Goal: Task Accomplishment & Management: Complete application form

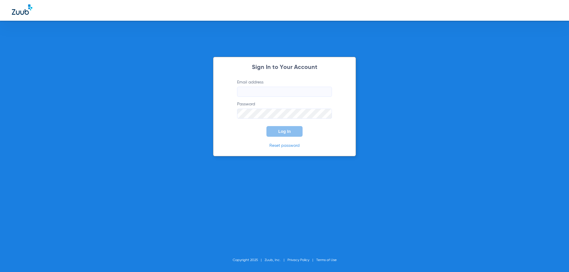
type input "staff@thedsimplantcenter.com"
click at [291, 135] on button "Log In" at bounding box center [285, 131] width 36 height 11
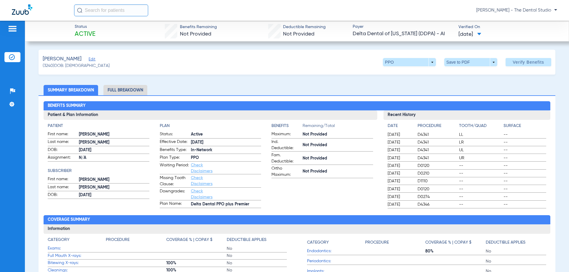
click at [90, 60] on span "Edit" at bounding box center [91, 60] width 5 height 6
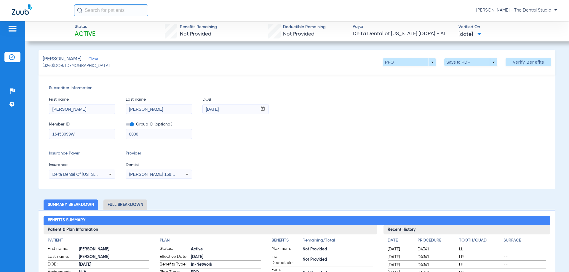
click at [143, 176] on span "[PERSON_NAME] 1598111676" at bounding box center [158, 174] width 58 height 5
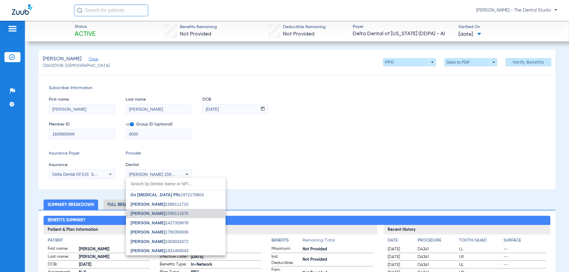
click at [366, 131] on div at bounding box center [284, 136] width 569 height 272
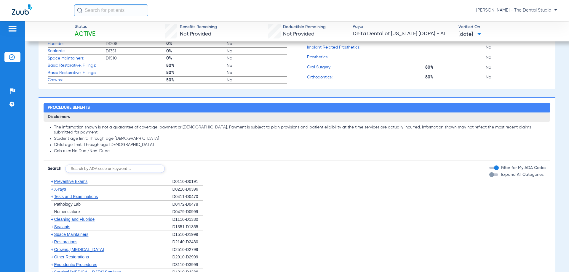
scroll to position [385, 0]
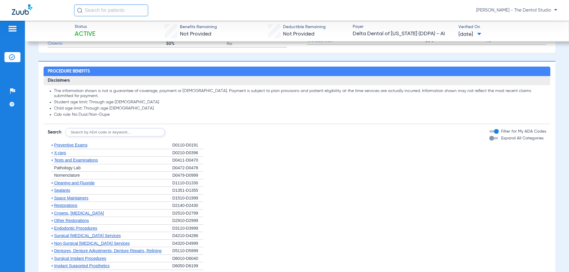
drag, startPoint x: 116, startPoint y: 132, endPoint x: 116, endPoint y: 125, distance: 7.1
click at [116, 130] on input "text" at bounding box center [115, 132] width 100 height 8
type input "0120."
click button "Search" at bounding box center [186, 132] width 23 height 8
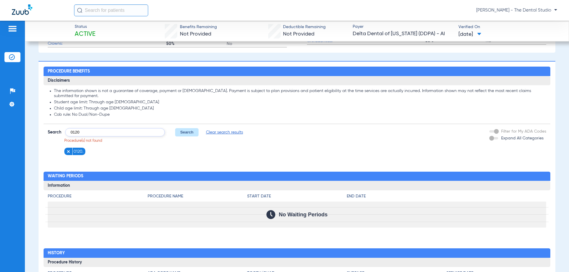
type input "0120"
click button "Search" at bounding box center [186, 132] width 23 height 8
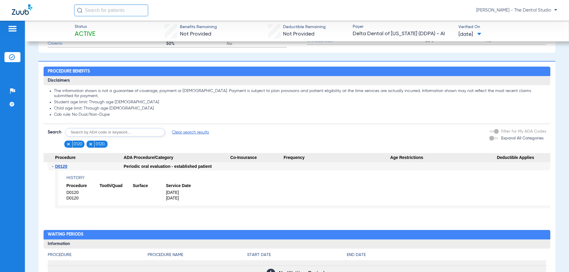
drag, startPoint x: 280, startPoint y: 165, endPoint x: 299, endPoint y: 166, distance: 18.7
click at [300, 168] on div "- D0120 Periodic oral evaluation - established patient History Procedure Tooth/…" at bounding box center [297, 187] width 507 height 51
click at [304, 165] on div at bounding box center [337, 166] width 107 height 8
drag, startPoint x: 287, startPoint y: 168, endPoint x: 333, endPoint y: 167, distance: 45.7
click at [333, 167] on div at bounding box center [337, 166] width 107 height 8
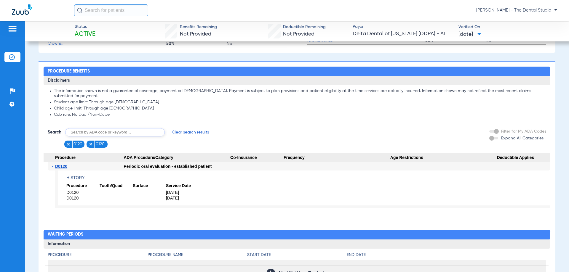
click at [231, 160] on span "Co-Insurance" at bounding box center [256, 157] width 53 height 9
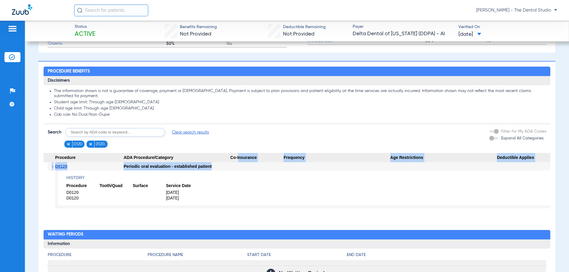
drag, startPoint x: 236, startPoint y: 153, endPoint x: 240, endPoint y: 156, distance: 4.3
click at [236, 163] on app-category-list-item "Procedure ADA Procedure/Category Co-Insurance Frequency Age Restrictions Deduct…" at bounding box center [297, 183] width 507 height 60
drag, startPoint x: 243, startPoint y: 162, endPoint x: 247, endPoint y: 161, distance: 4.3
click at [243, 162] on span "Co-Insurance" at bounding box center [256, 157] width 53 height 9
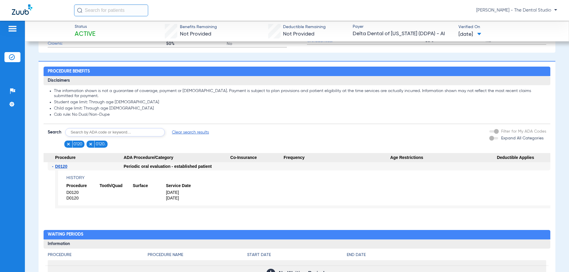
click at [260, 171] on app-benefits-detail "History Procedure Tooth/Quad Surface Service Date D0120 5/14/2025 D0120 4/04/20…" at bounding box center [302, 190] width 495 height 38
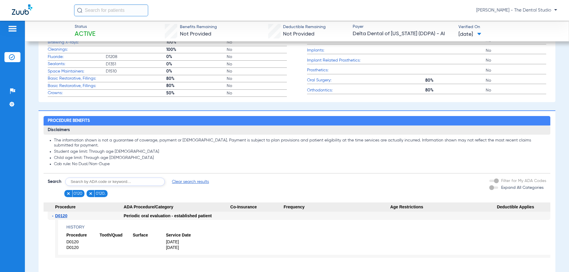
scroll to position [445, 0]
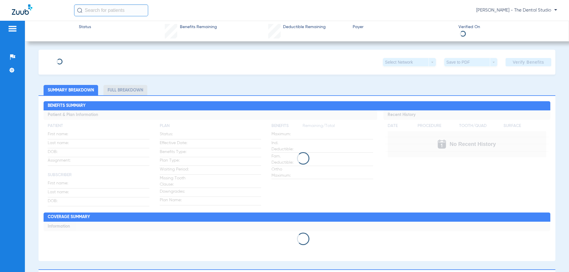
type input "Meg"
type input "Eluston-Soto"
type input "07/13/1966"
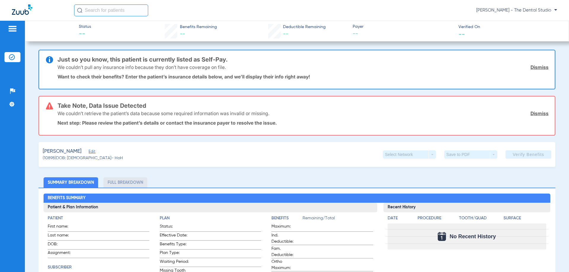
click at [94, 153] on span "Edit" at bounding box center [91, 153] width 5 height 6
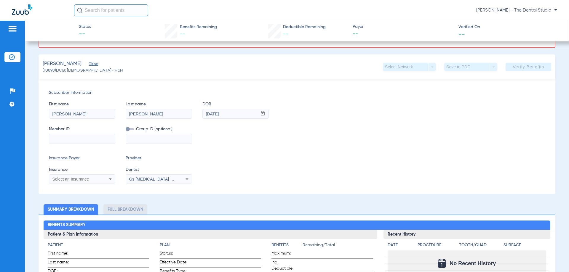
scroll to position [89, 0]
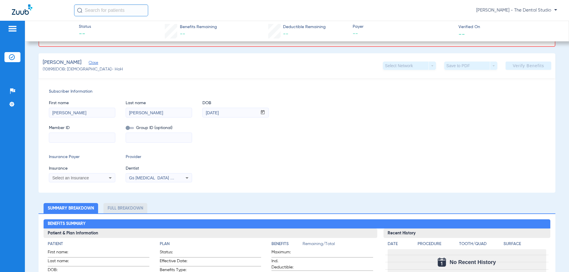
click at [68, 176] on span "Select an Insurance" at bounding box center [70, 178] width 37 height 5
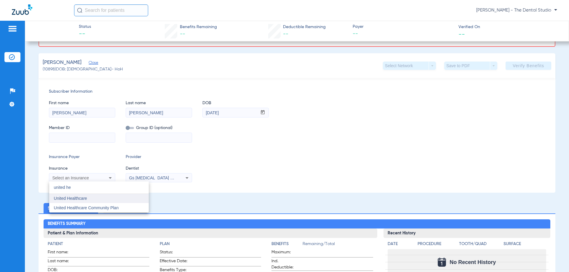
type input "united he"
click at [74, 197] on span "United Healthcare" at bounding box center [70, 198] width 33 height 5
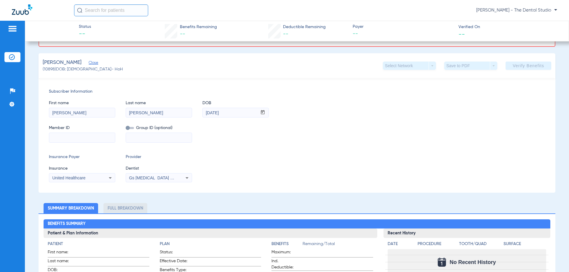
click at [154, 180] on div "Gs Prosthodontics Pllc 1972170603" at bounding box center [159, 178] width 66 height 7
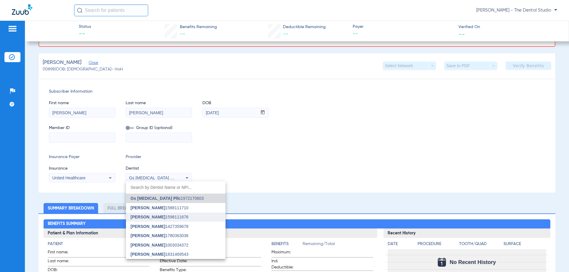
click at [149, 219] on span "Gabriel Sader" at bounding box center [148, 217] width 35 height 5
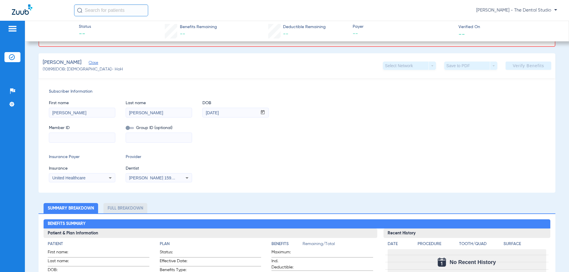
click at [76, 140] on input at bounding box center [82, 137] width 66 height 9
click at [102, 137] on input at bounding box center [82, 137] width 66 height 9
paste input "21960222701"
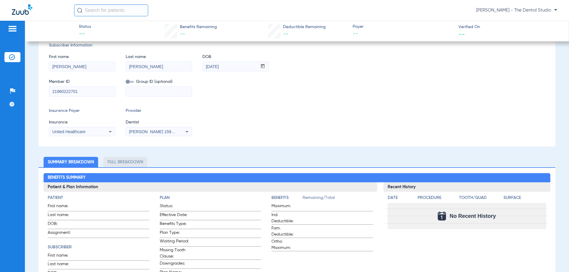
scroll to position [43, 0]
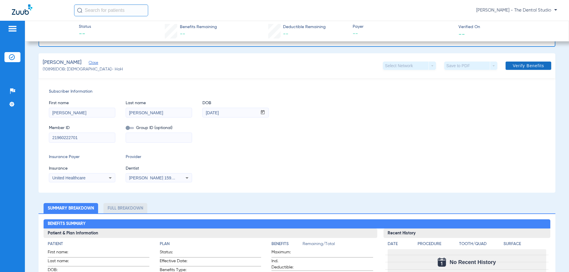
type input "21960222701"
click at [526, 64] on span "Verify Benefits" at bounding box center [528, 65] width 31 height 5
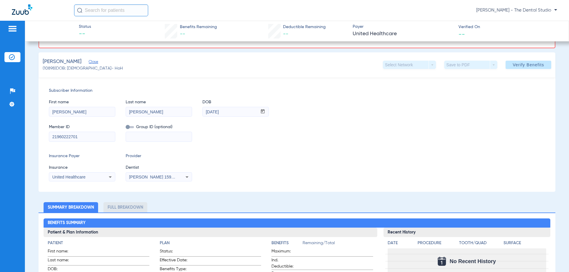
scroll to position [89, 0]
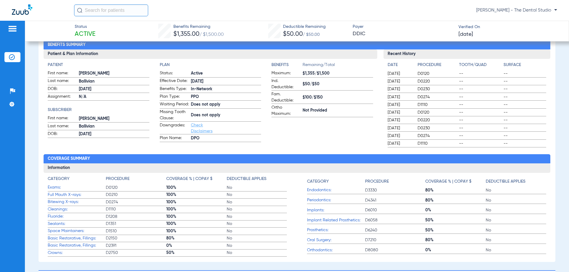
scroll to position [59, 0]
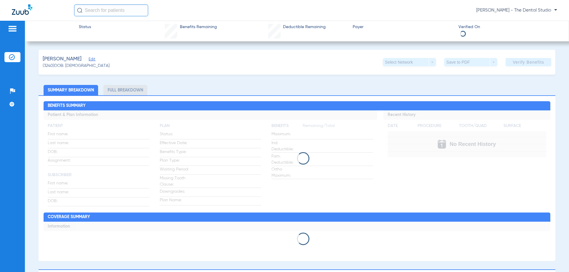
type input "[PERSON_NAME]"
type input "[DATE]"
type input "16458099W"
type input "8000"
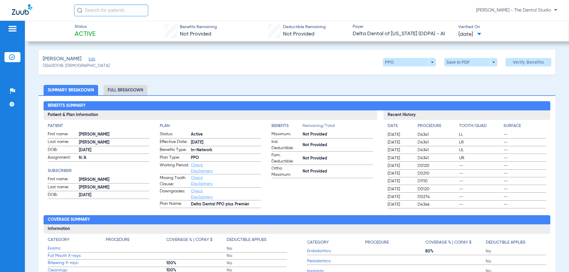
click at [89, 59] on span "Edit" at bounding box center [91, 60] width 5 height 6
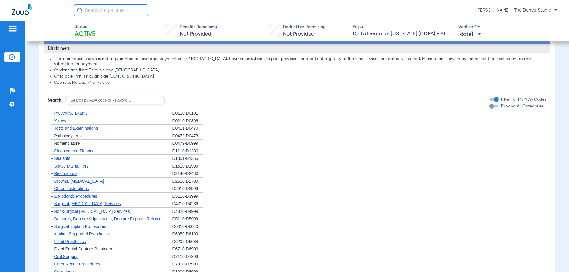
scroll to position [415, 0]
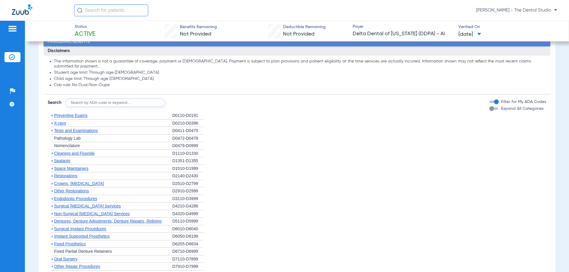
click at [127, 103] on input "text" at bounding box center [115, 103] width 100 height 8
type input "0120"
click button "Search" at bounding box center [186, 103] width 23 height 8
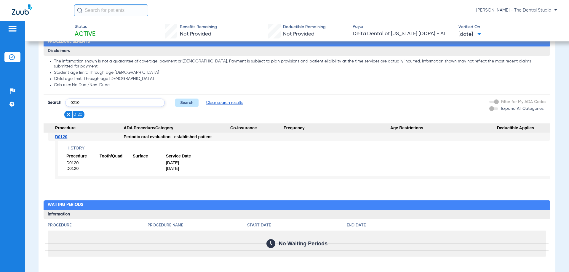
type input "0210"
click button "Search" at bounding box center [186, 103] width 23 height 8
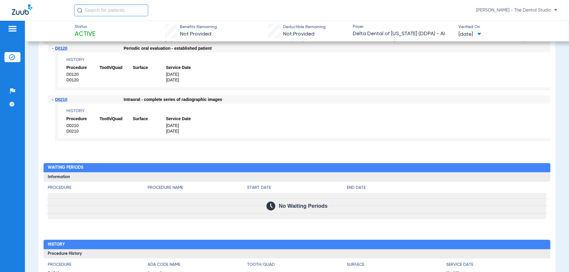
scroll to position [504, 0]
